Goal: Transaction & Acquisition: Subscribe to service/newsletter

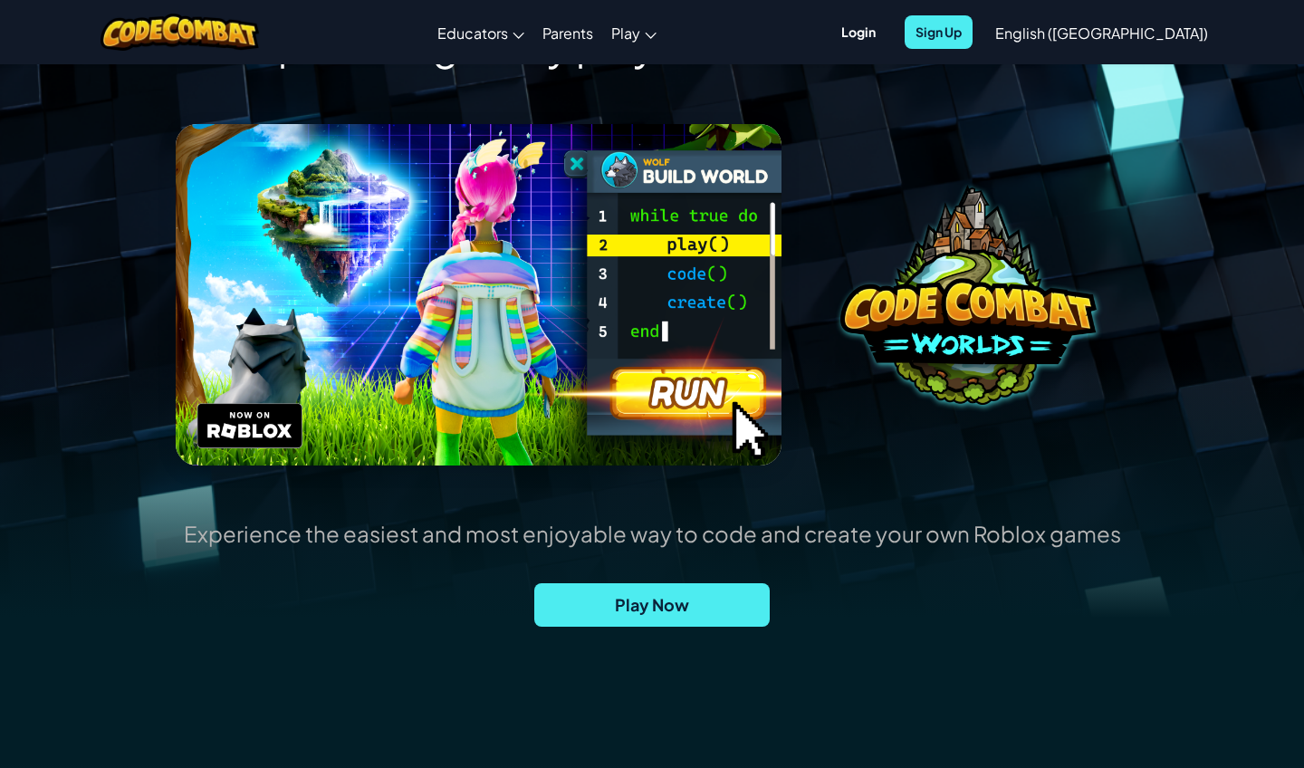
scroll to position [186, 0]
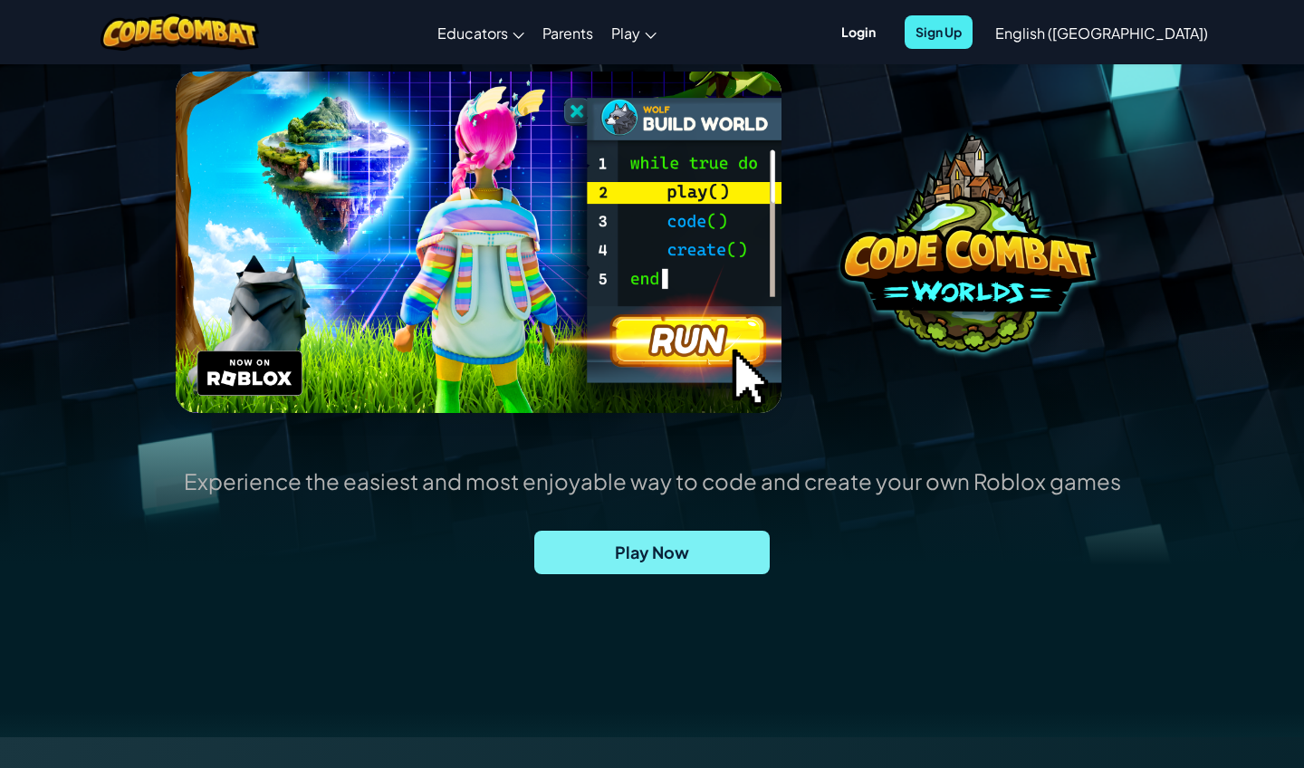
click at [641, 540] on span "Play Now" at bounding box center [651, 551] width 235 height 43
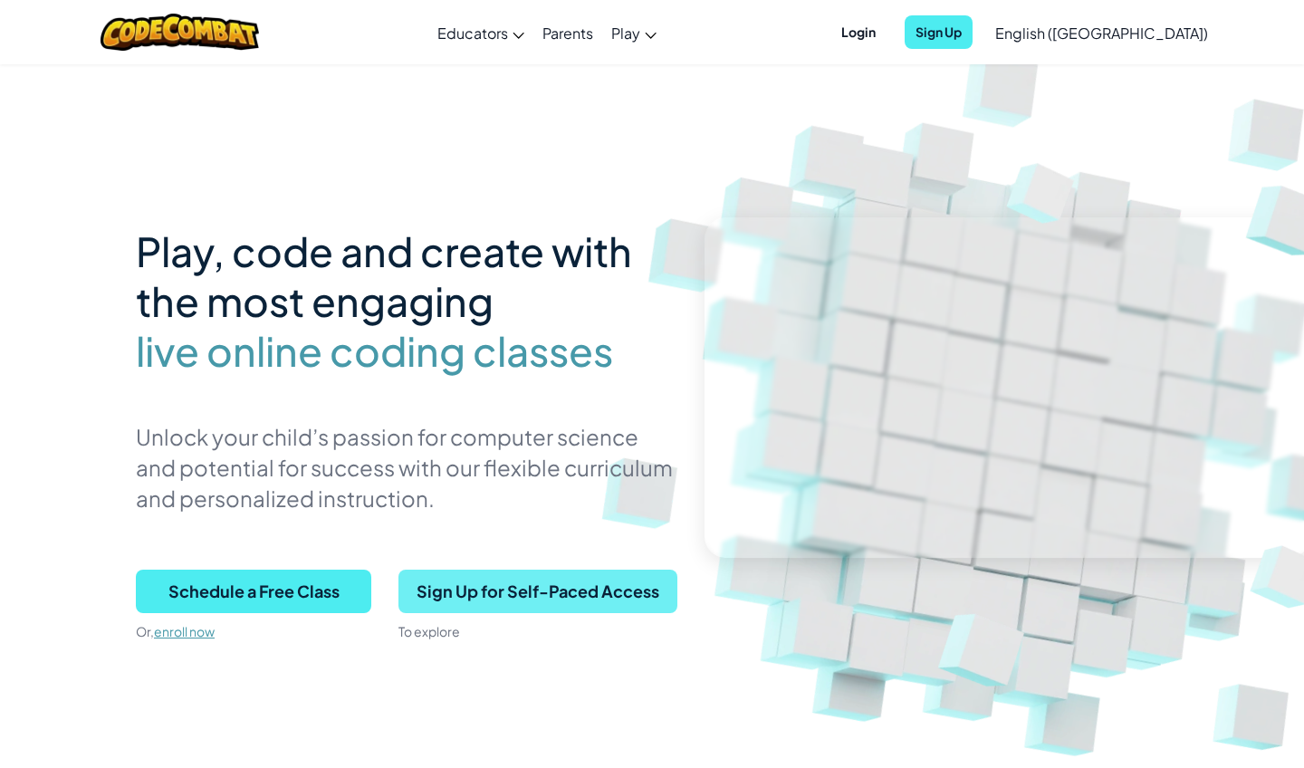
click at [529, 597] on span "Sign Up for Self-Paced Access" at bounding box center [537, 590] width 279 height 43
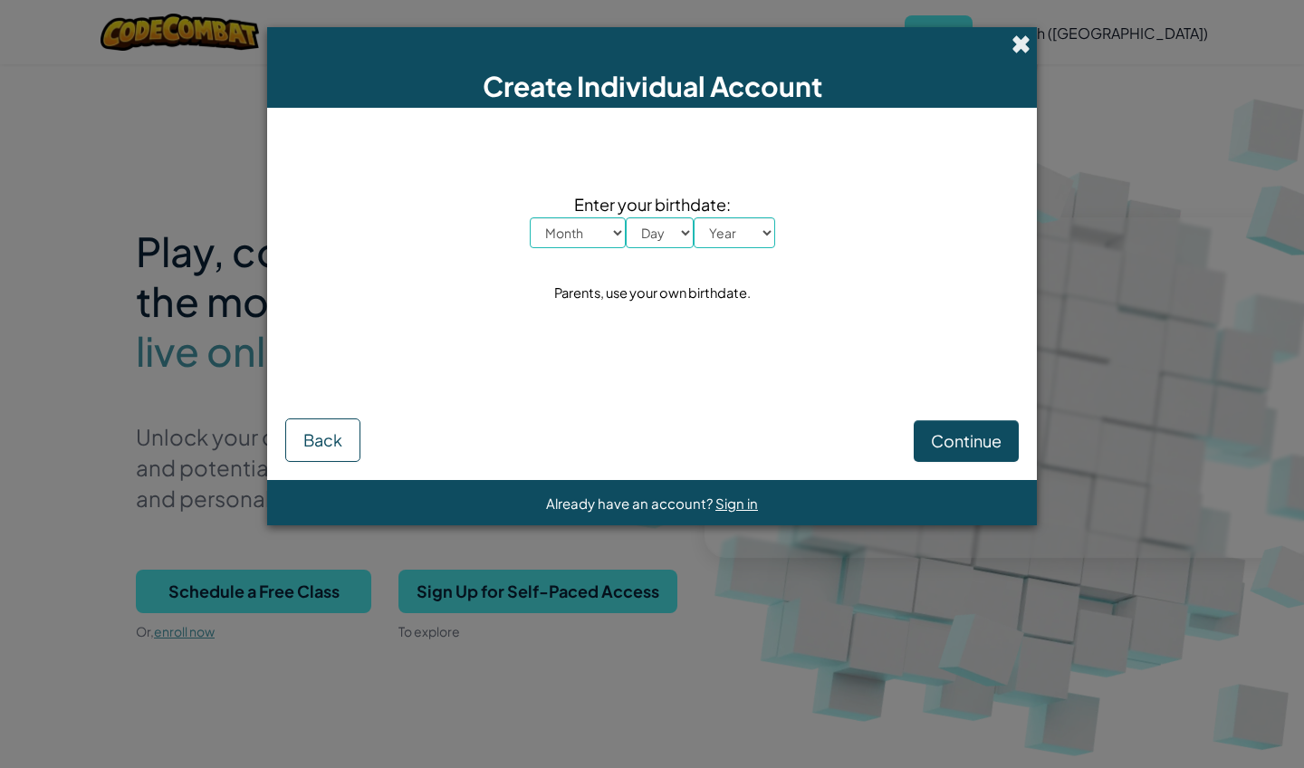
click at [1020, 37] on span at bounding box center [1020, 43] width 19 height 19
